Goal: Task Accomplishment & Management: Use online tool/utility

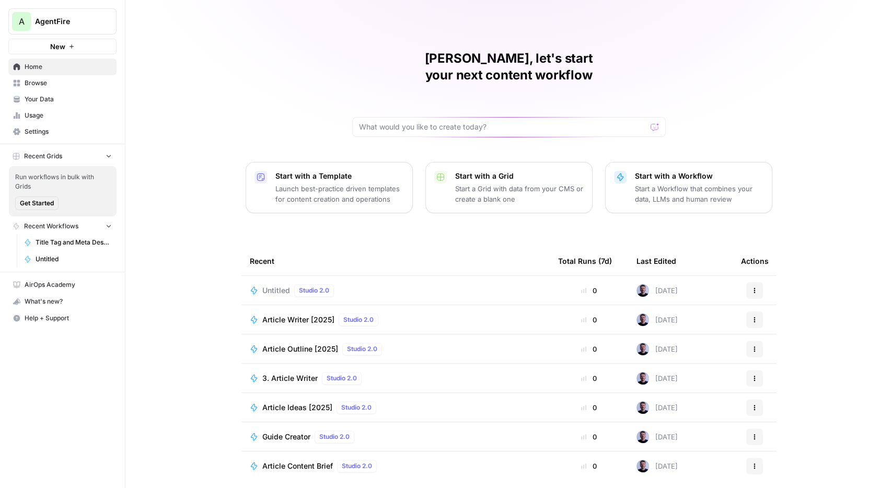
click at [45, 85] on span "Browse" at bounding box center [68, 82] width 87 height 9
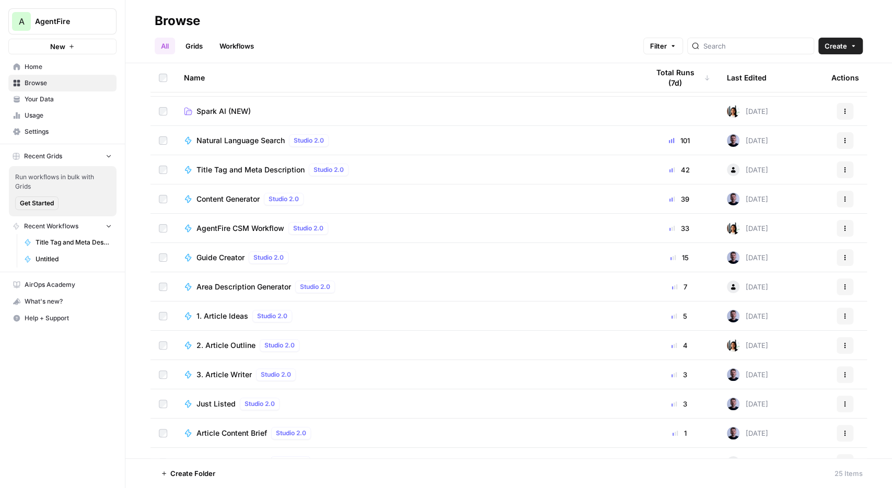
scroll to position [61, 0]
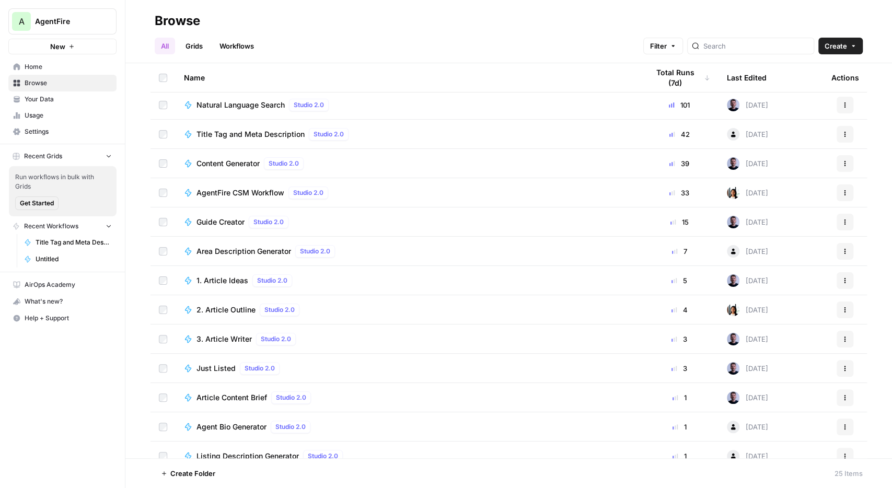
click at [220, 224] on span "Guide Creator" at bounding box center [220, 222] width 48 height 10
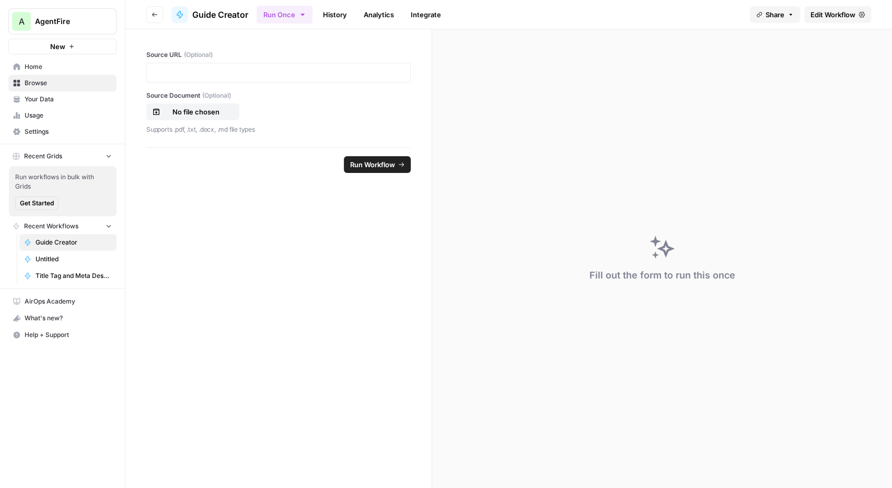
click at [830, 18] on span "Edit Workflow" at bounding box center [832, 14] width 45 height 10
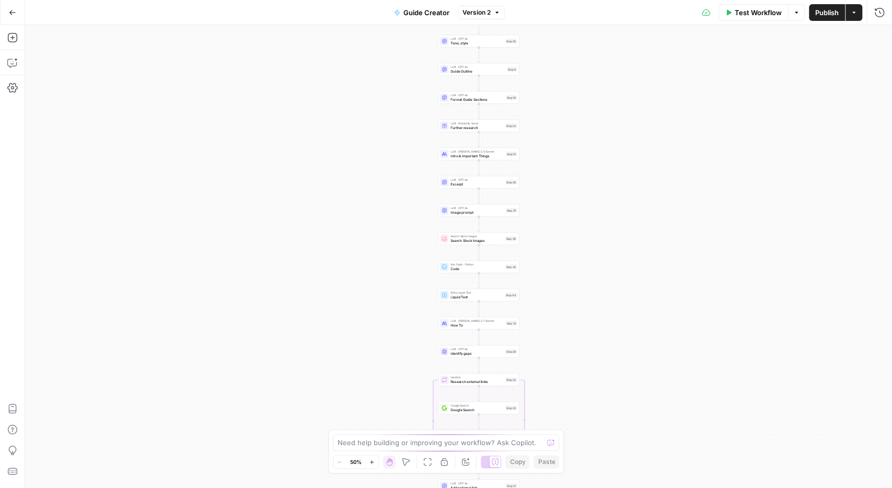
drag, startPoint x: 626, startPoint y: 366, endPoint x: 622, endPoint y: 275, distance: 90.5
click at [624, 276] on div "true false true false Workflow Set Inputs Inputs Condition Conditional Step 1 E…" at bounding box center [458, 256] width 866 height 463
click at [464, 233] on span "Search Stock Images" at bounding box center [476, 234] width 53 height 5
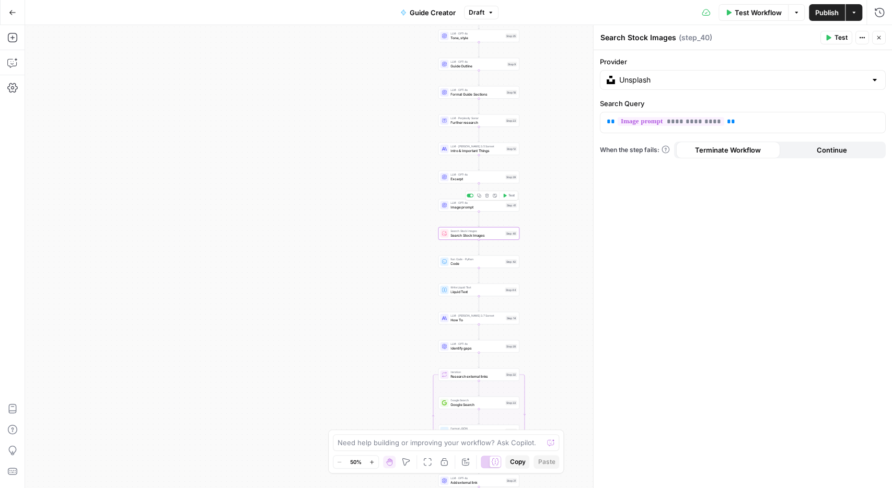
click at [476, 204] on span "LLM · GPT-4o" at bounding box center [476, 203] width 53 height 4
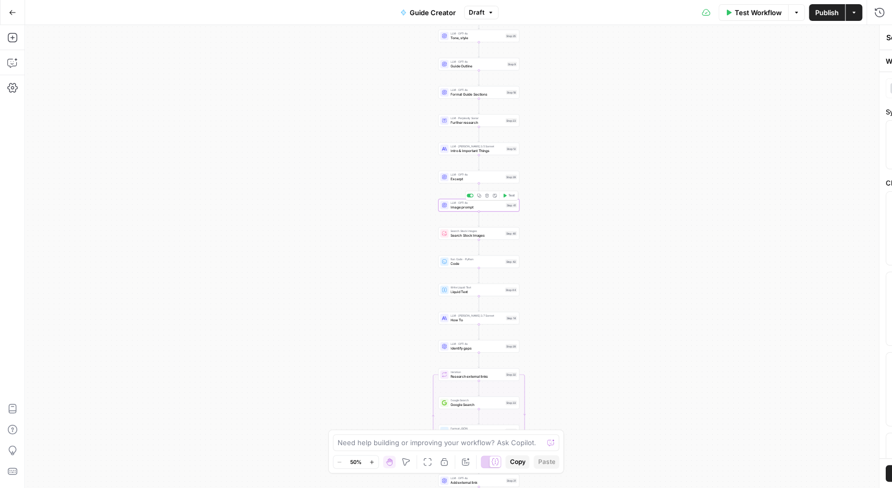
type textarea "Image prompt"
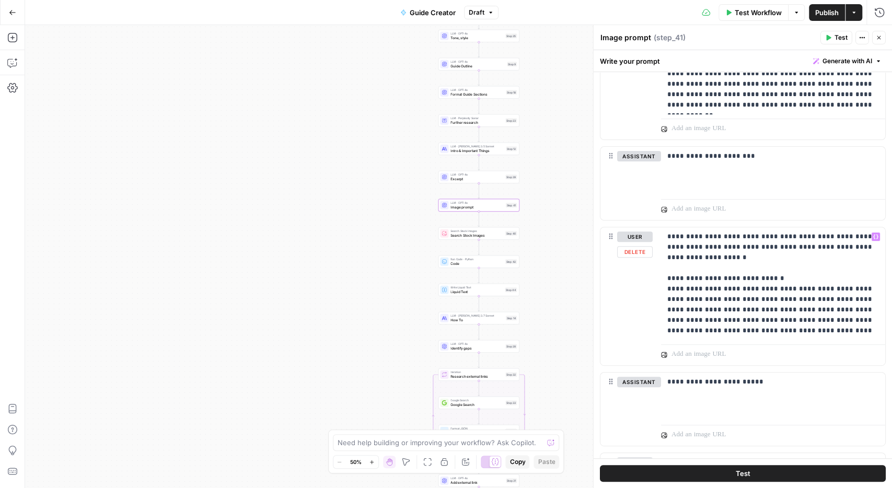
scroll to position [242, 0]
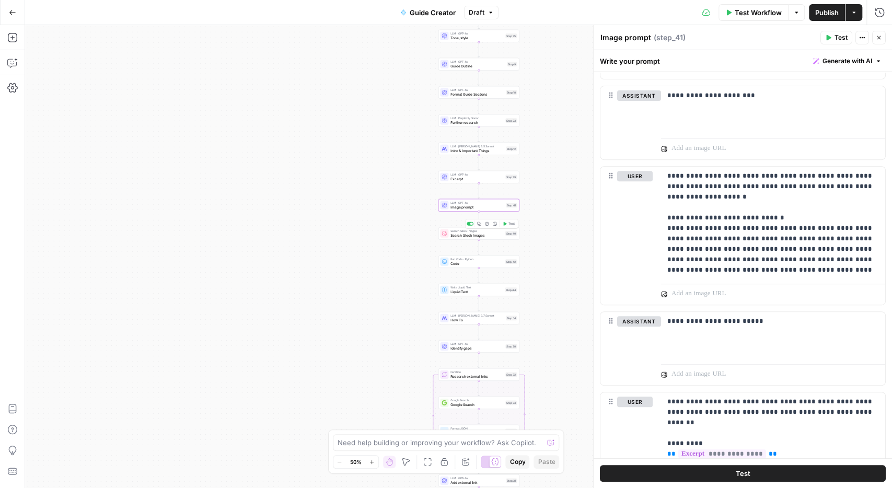
click at [456, 236] on span "Search Stock Images" at bounding box center [476, 234] width 53 height 5
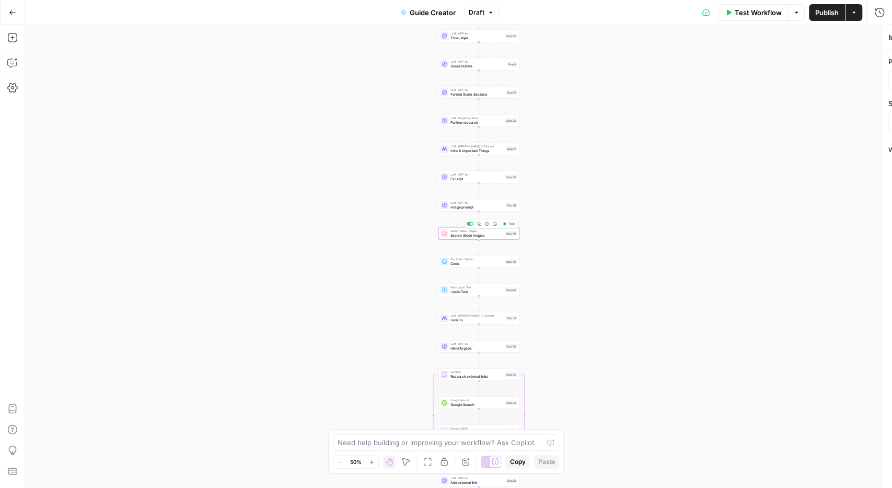
type textarea "Search Stock Images"
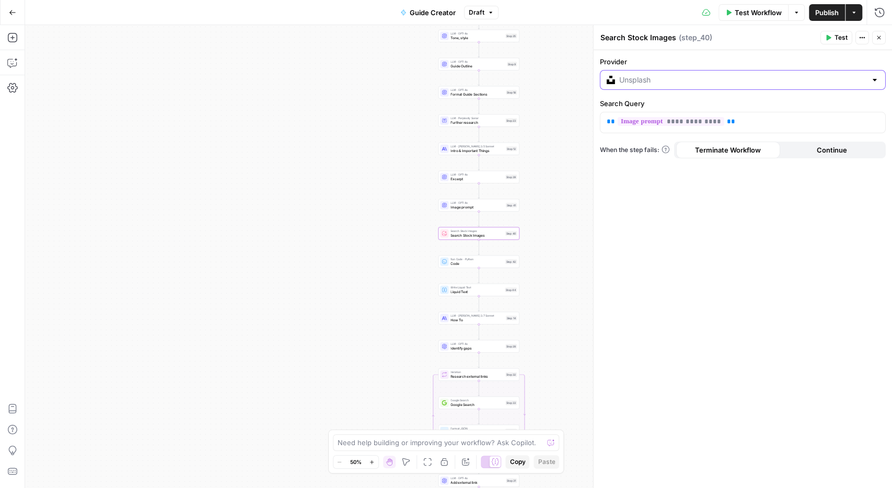
click at [755, 81] on input "Provider" at bounding box center [742, 80] width 247 height 10
type input "Unsplash"
click at [754, 66] on label "Provider" at bounding box center [743, 61] width 286 height 10
click at [754, 75] on input "Unsplash" at bounding box center [742, 80] width 247 height 10
type input "Unsplash"
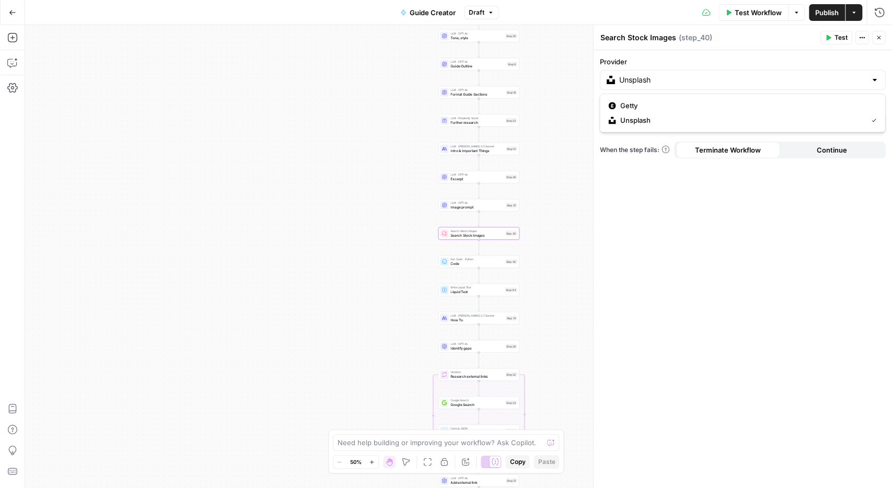
click at [772, 55] on div "**********" at bounding box center [742, 269] width 298 height 438
click at [878, 34] on button "Close" at bounding box center [879, 38] width 14 height 14
